Goal: Obtain resource: Download file/media

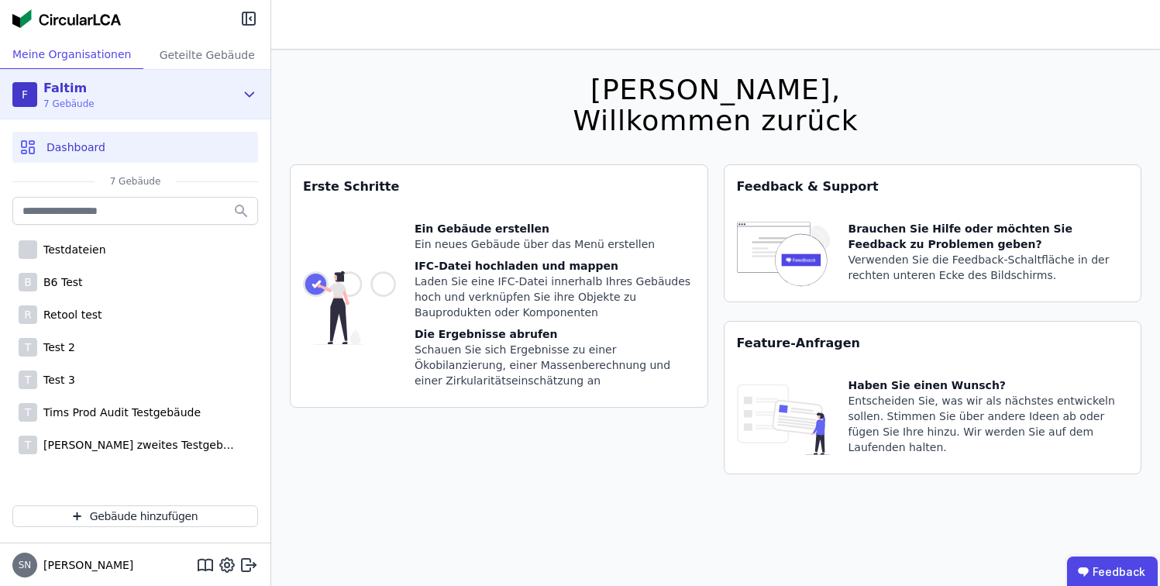
click at [197, 100] on div "F Faltim 7 Gebäude" at bounding box center [123, 94] width 222 height 31
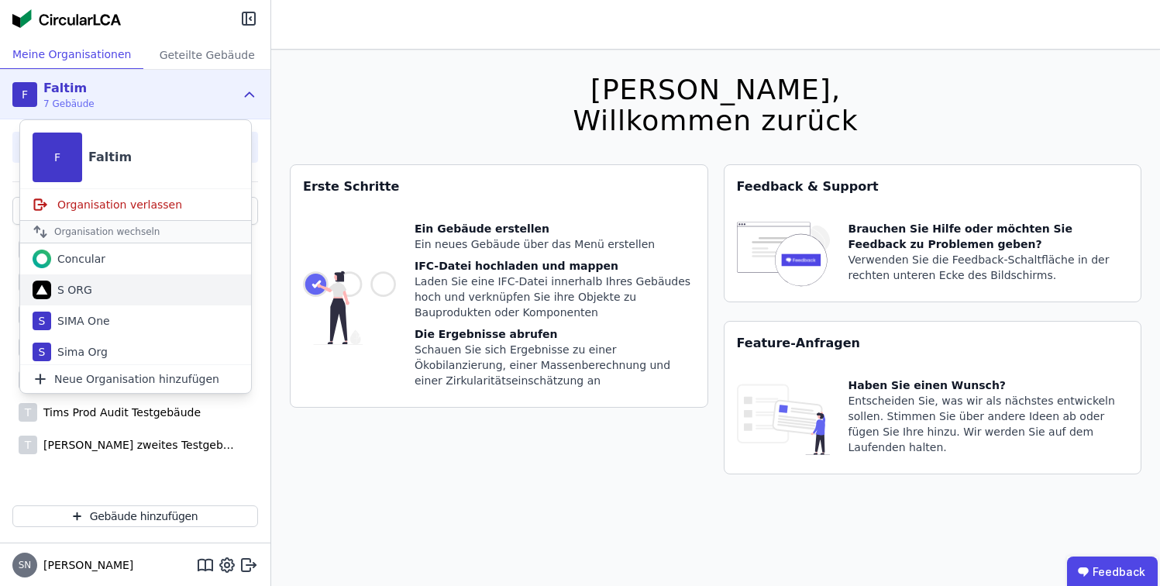
click at [77, 291] on div "S ORG" at bounding box center [71, 289] width 41 height 15
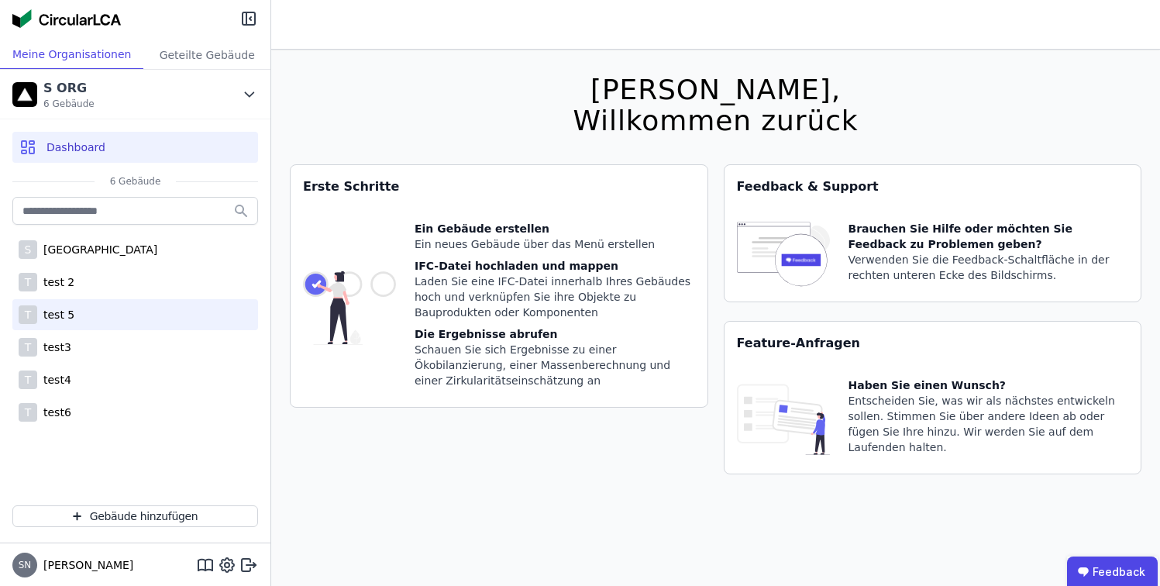
click at [90, 321] on div "T test 5" at bounding box center [135, 314] width 246 height 31
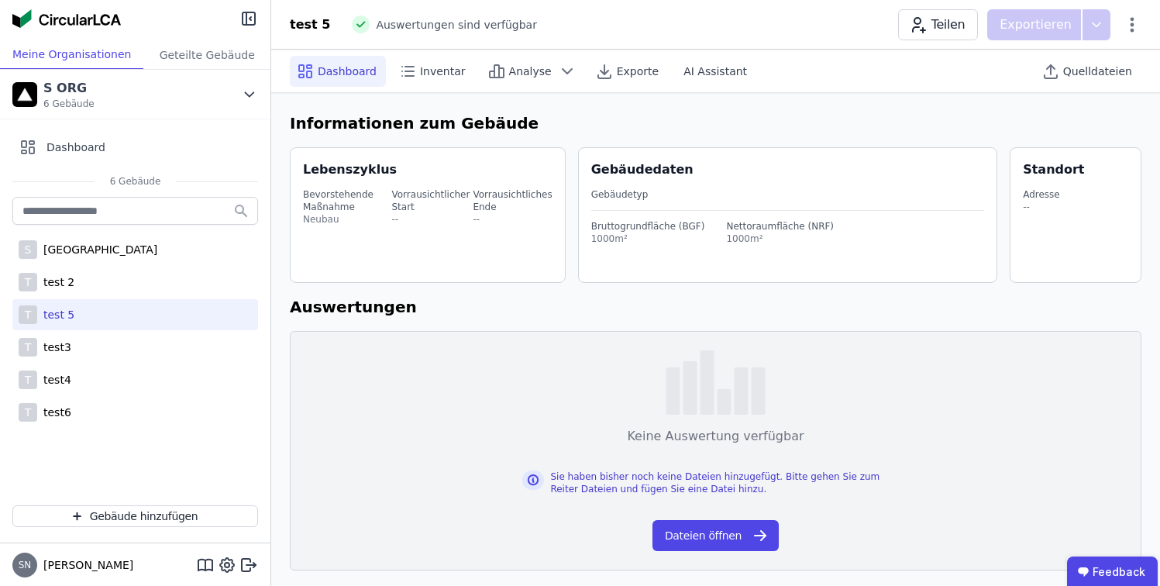
click at [105, 301] on div "T test 5" at bounding box center [135, 314] width 246 height 31
click at [130, 267] on div "T test 2" at bounding box center [135, 282] width 246 height 31
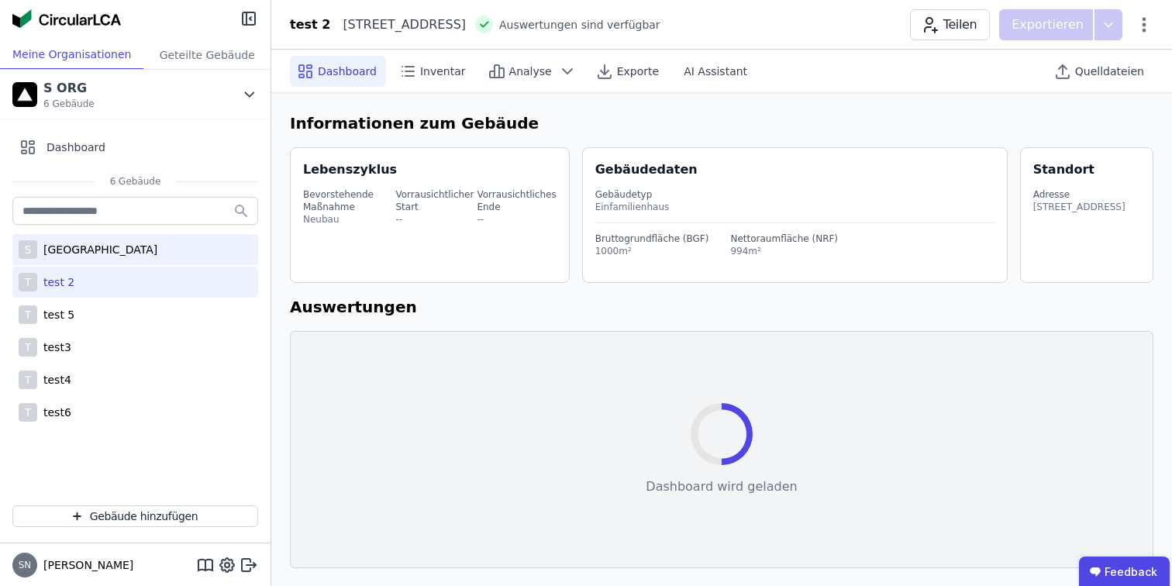
select select "*"
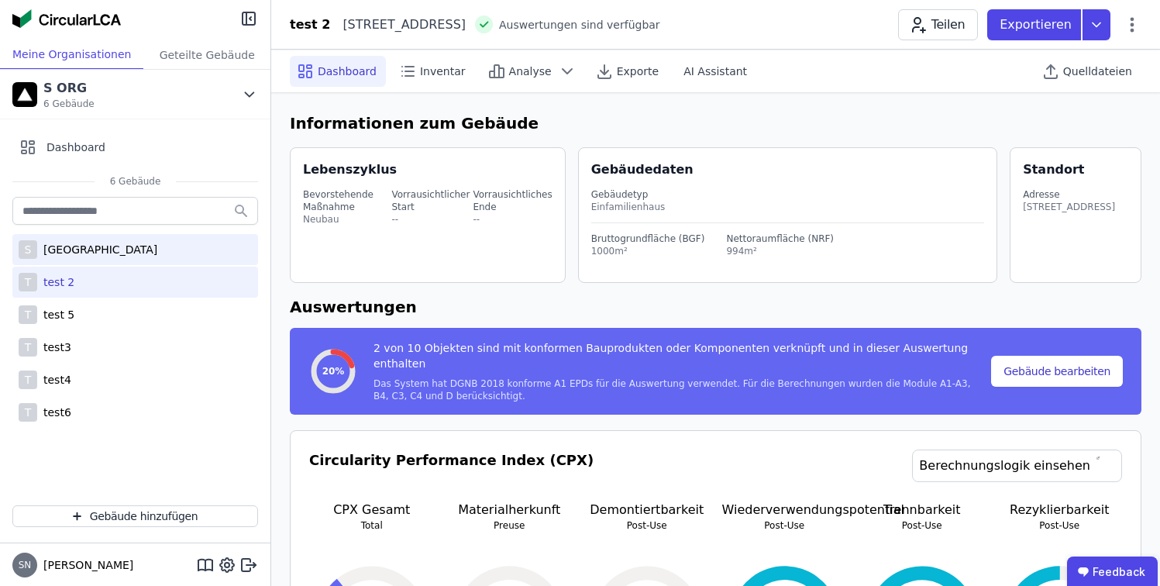
click at [139, 247] on div "S [GEOGRAPHIC_DATA]" at bounding box center [135, 249] width 246 height 31
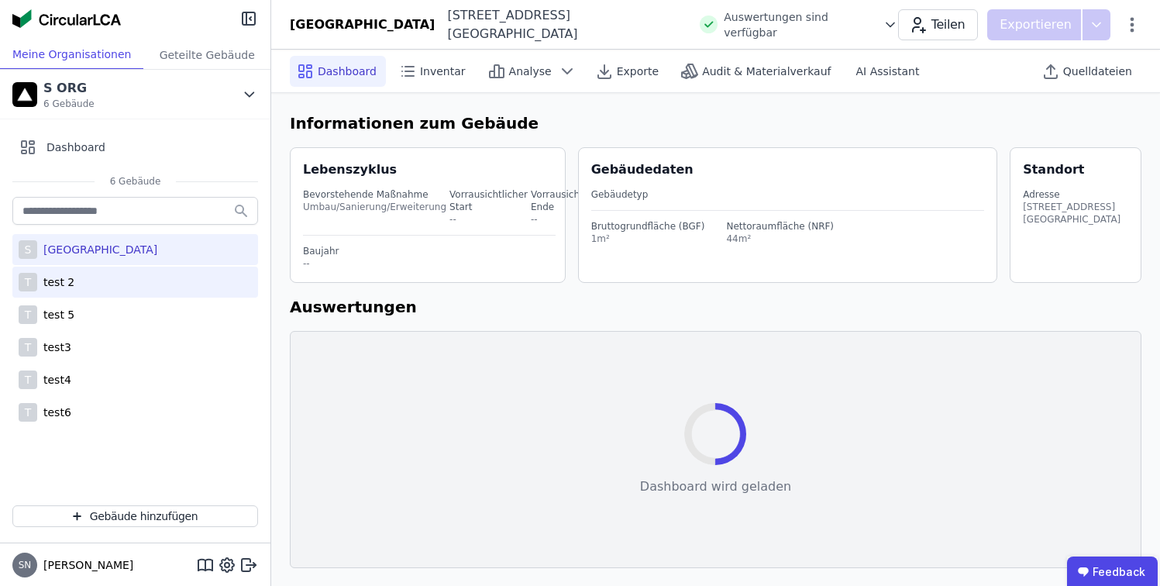
click at [112, 282] on div "T test 2" at bounding box center [135, 282] width 246 height 31
select select "*"
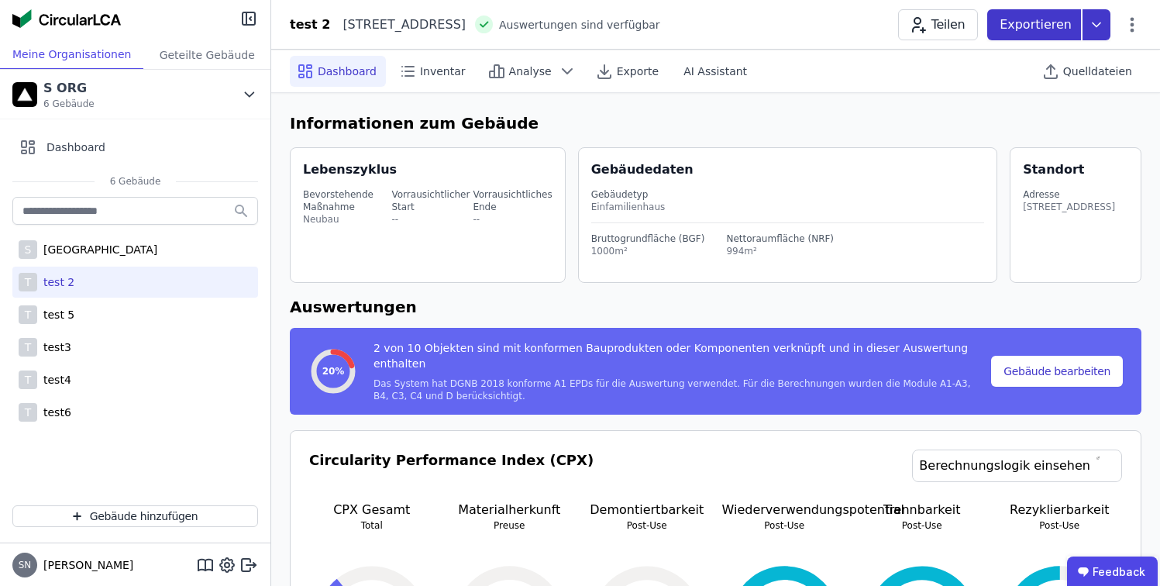
click at [1067, 25] on p "Exportieren" at bounding box center [1037, 24] width 75 height 19
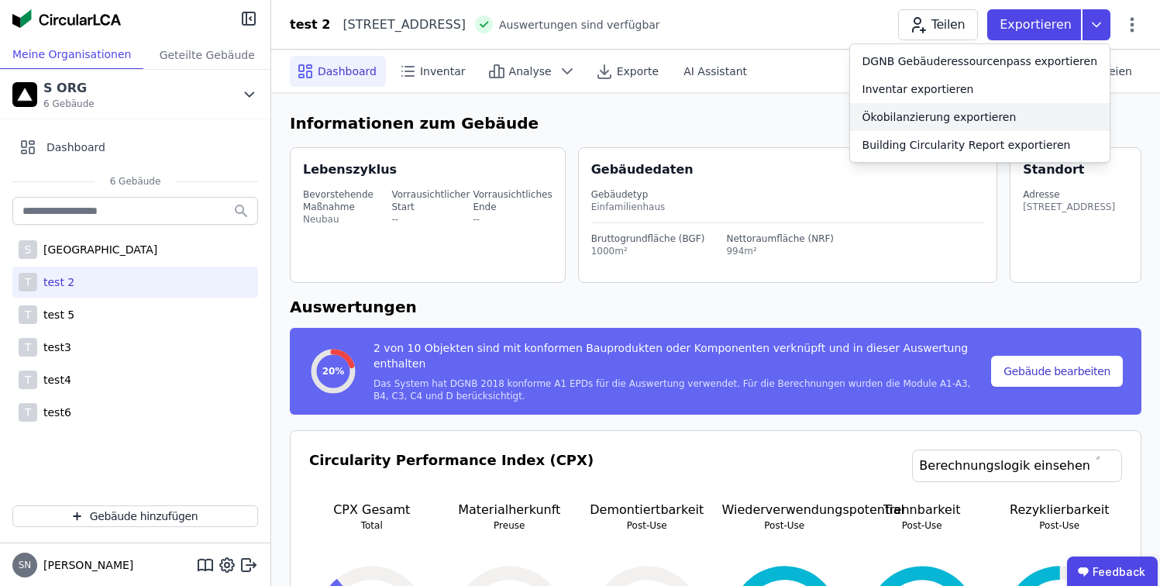
click at [1017, 111] on div "Ökobilanzierung exportieren" at bounding box center [939, 116] width 154 height 15
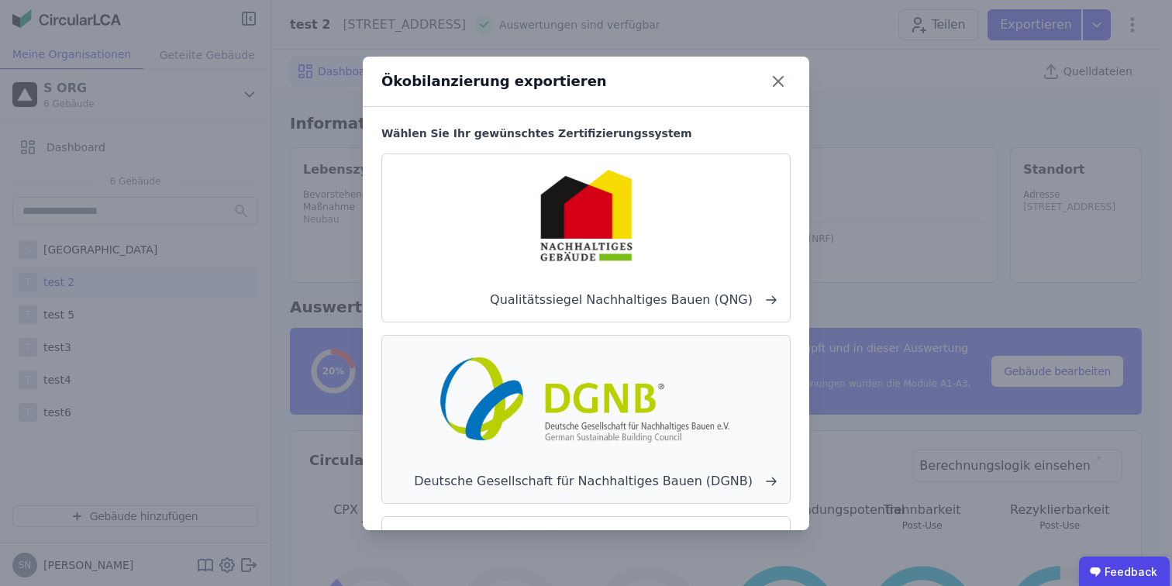
click at [608, 369] on img at bounding box center [585, 397] width 305 height 99
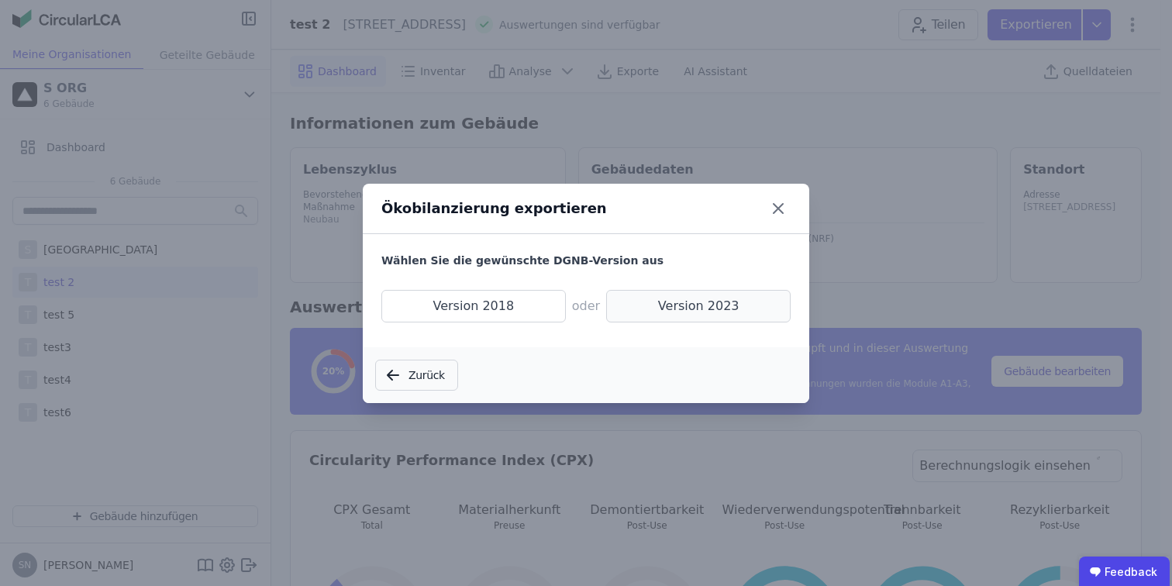
click at [658, 305] on span "Version 2023" at bounding box center [698, 306] width 184 height 33
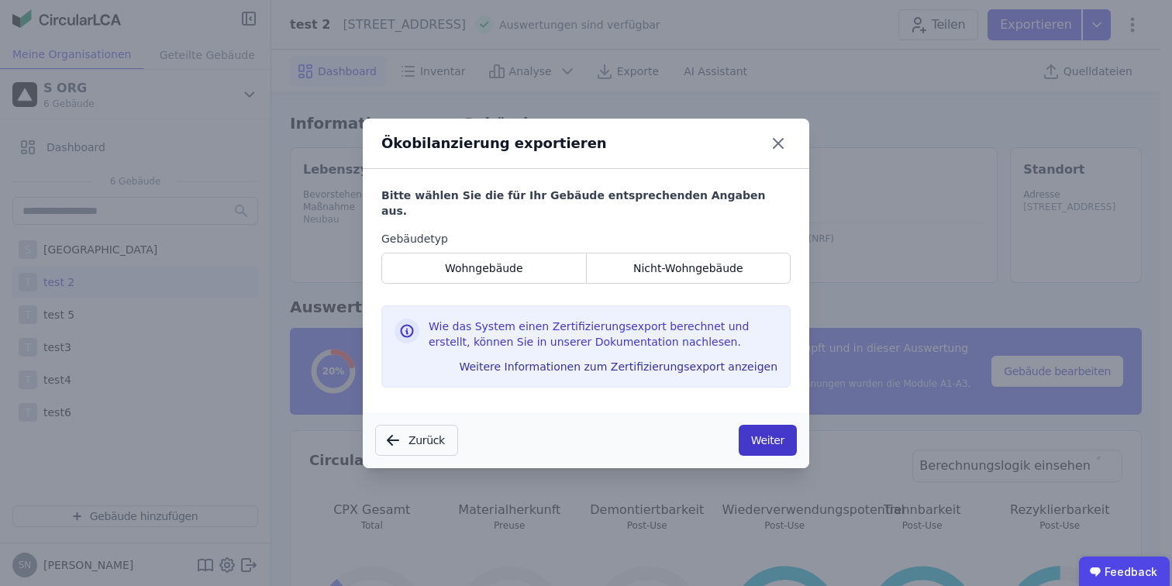
click at [762, 427] on button "Weiter" at bounding box center [767, 440] width 58 height 31
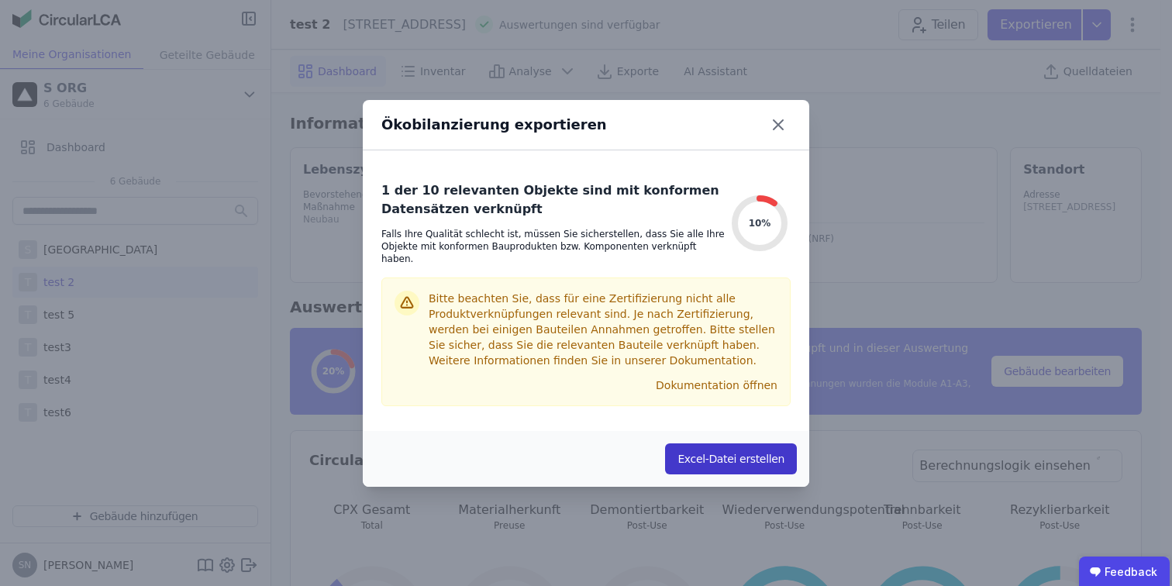
click at [745, 446] on button "Excel-Datei erstellen" at bounding box center [731, 458] width 132 height 31
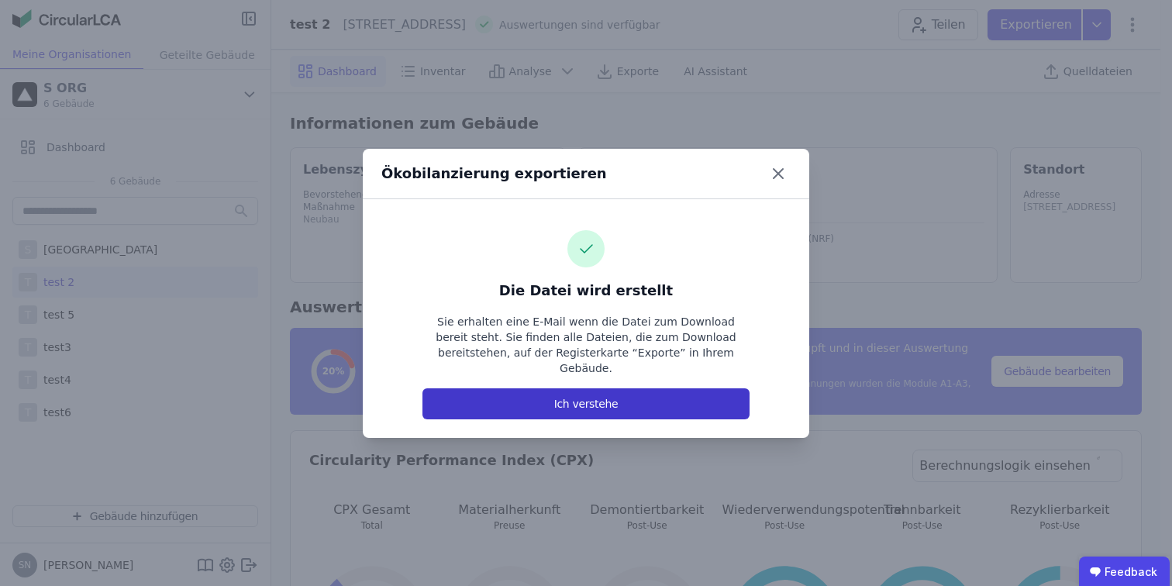
click at [641, 394] on button "Ich verstehe" at bounding box center [585, 403] width 327 height 31
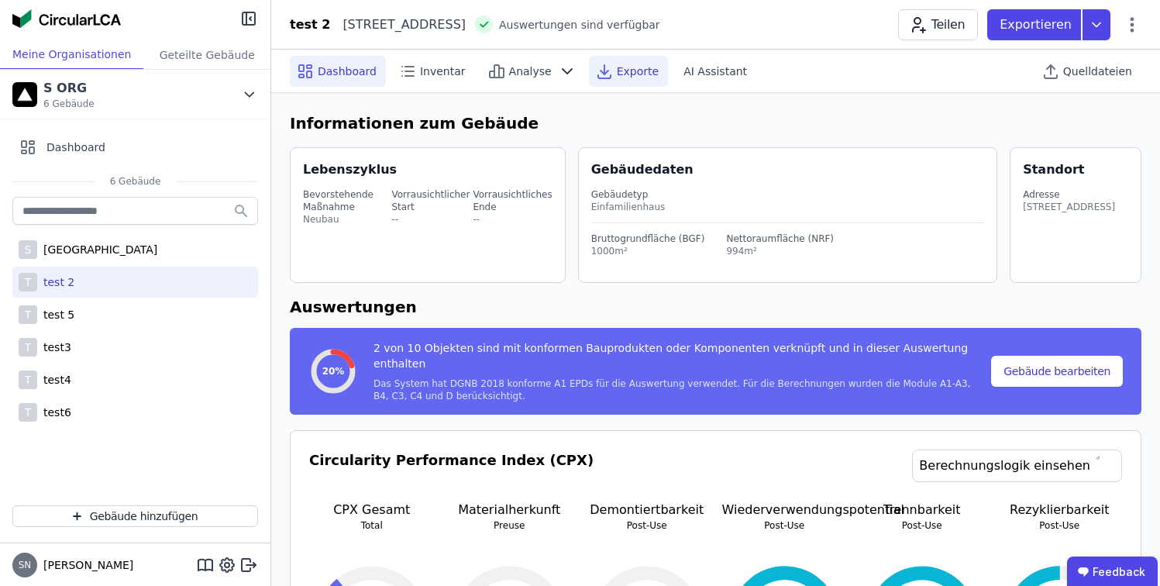
click at [628, 77] on span "Exporte" at bounding box center [638, 71] width 42 height 15
